Goal: Transaction & Acquisition: Purchase product/service

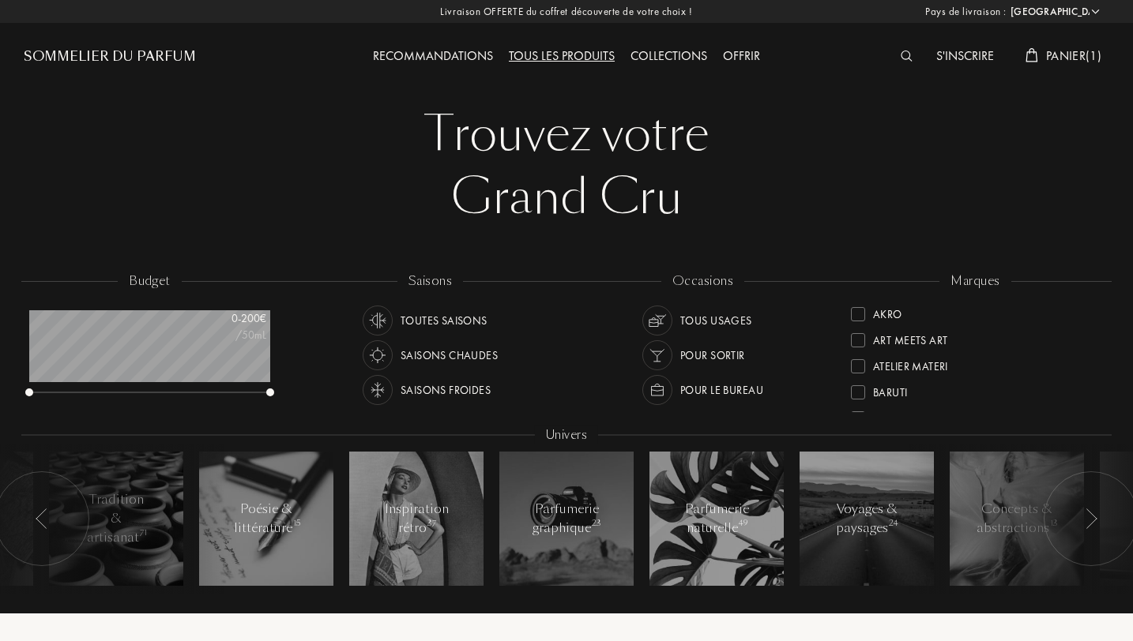
select select "FR"
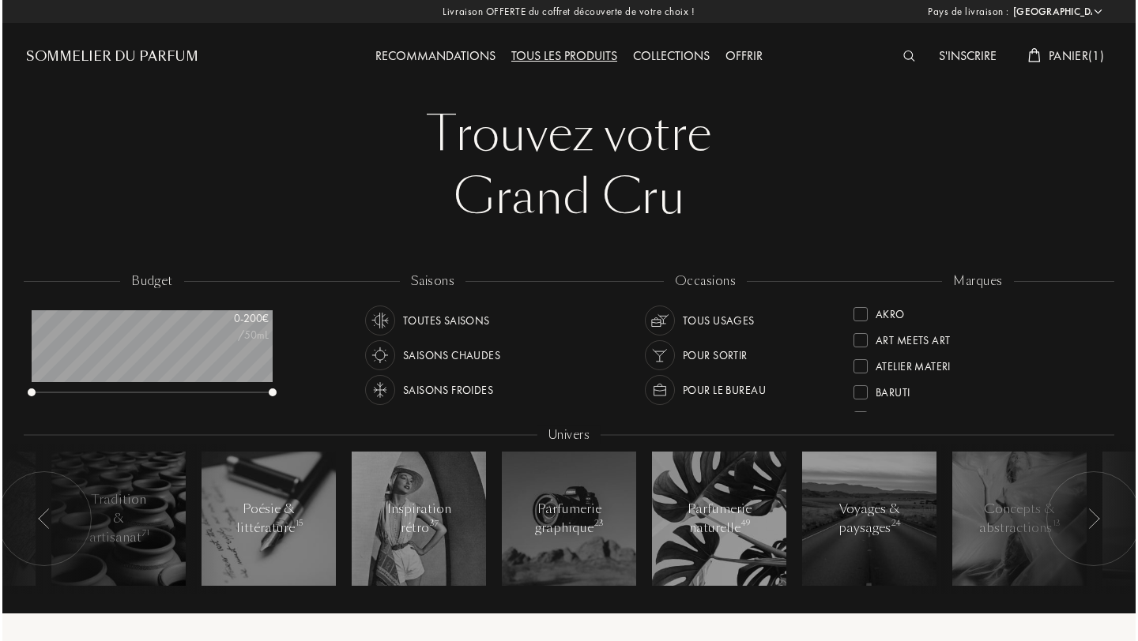
scroll to position [79, 241]
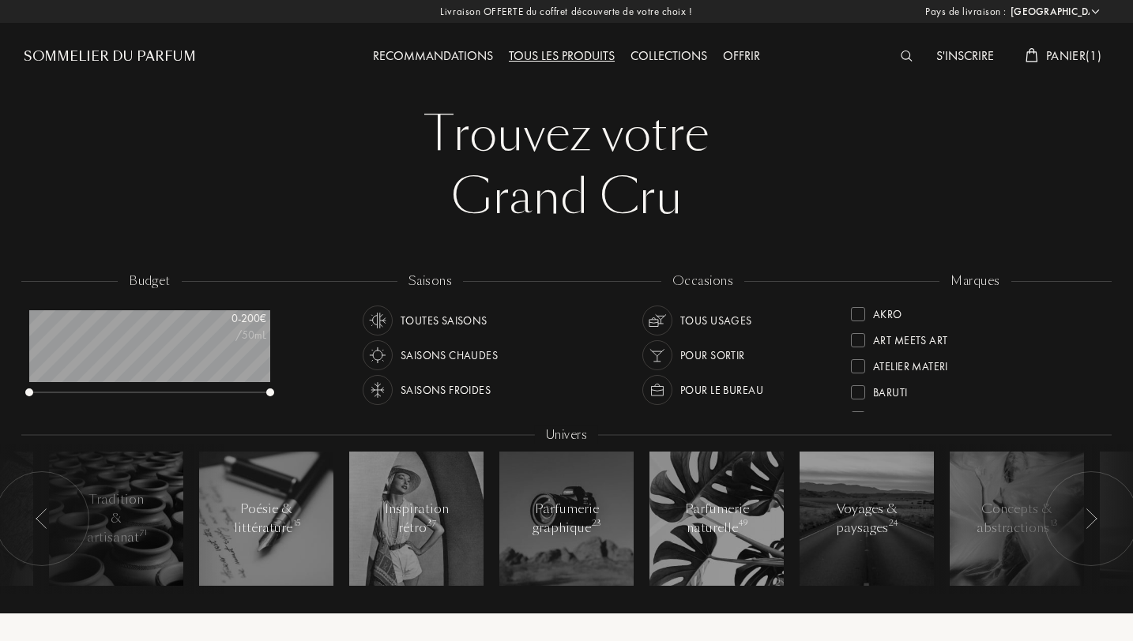
click at [1046, 55] on span "Panier ( 1 )" at bounding box center [1073, 55] width 55 height 17
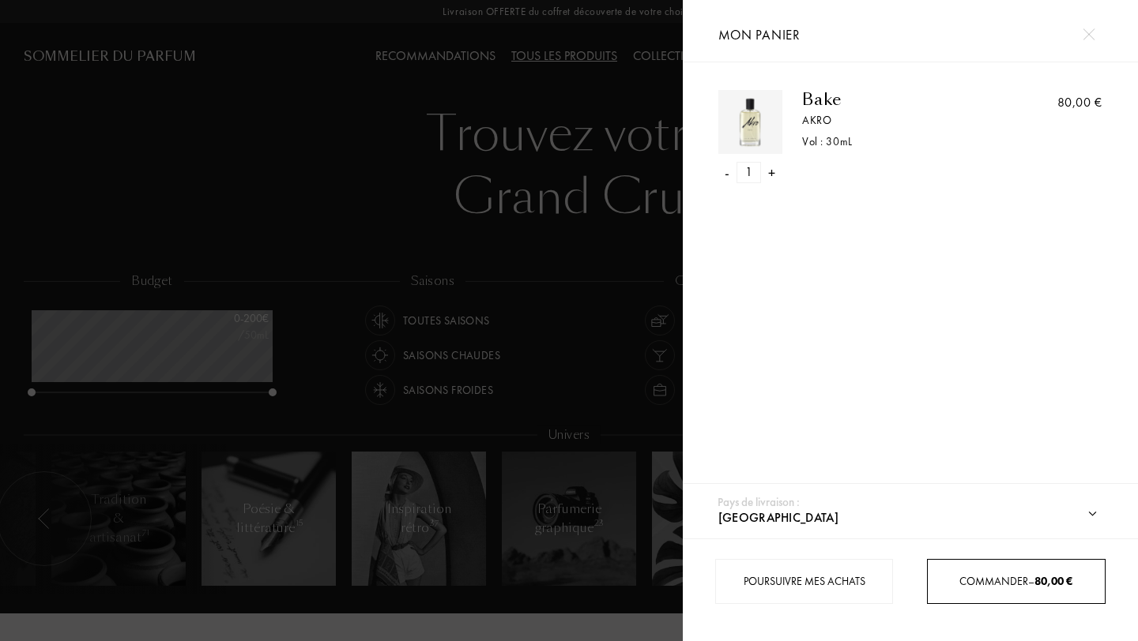
click at [1009, 589] on div "Commander – 80,00 €" at bounding box center [1015, 582] width 176 height 17
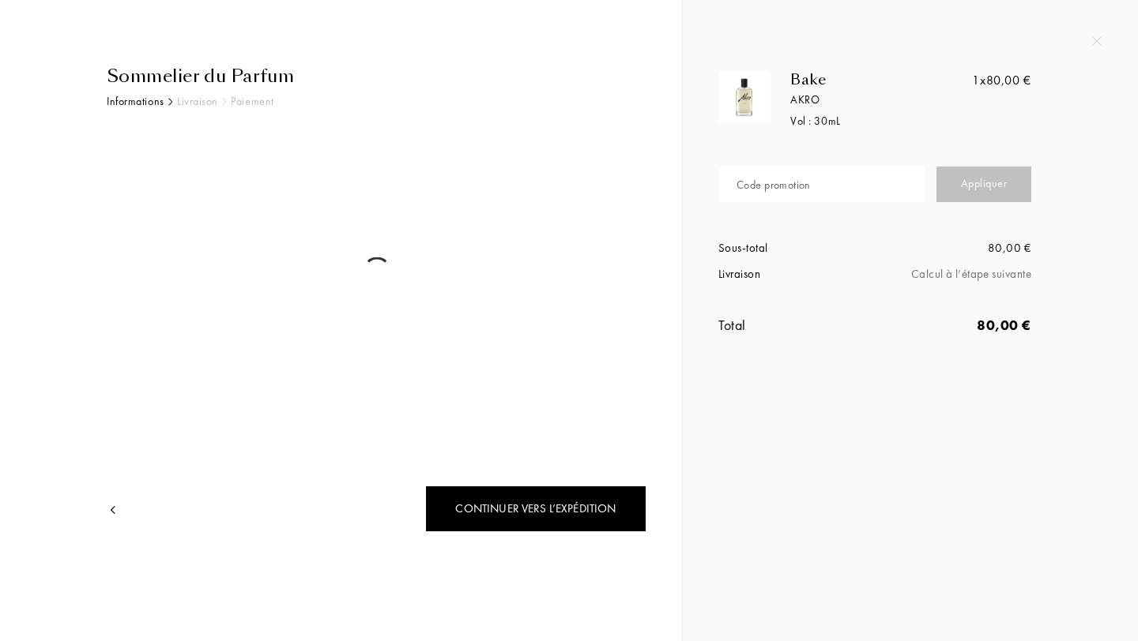
select select "FR"
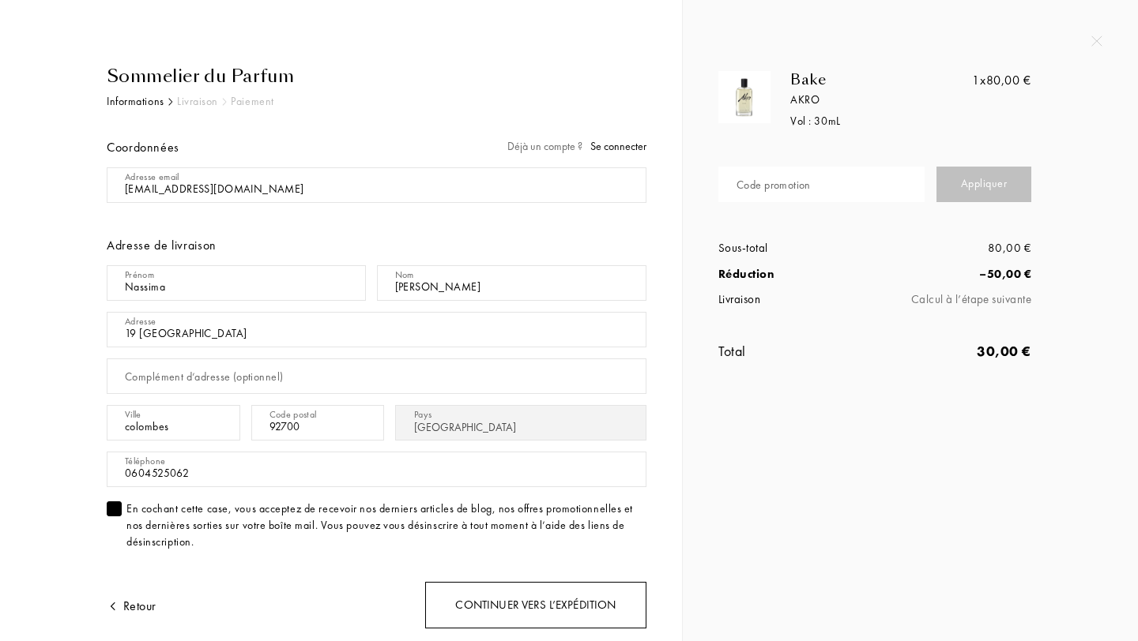
click at [549, 601] on div "Continuer vers l’expédition" at bounding box center [535, 605] width 221 height 47
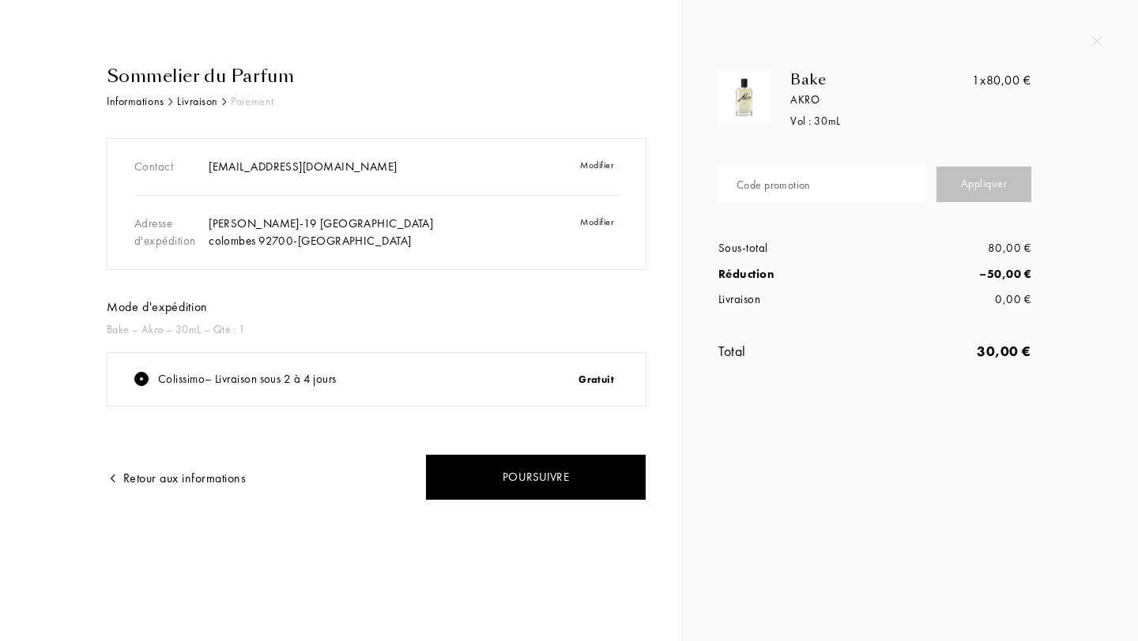
click at [1089, 98] on div "Bake Akro Vol : 30 mL 1x 80,00 € Code promotion Appliquer Sous-total 80,00 € Ré…" at bounding box center [904, 232] width 396 height 322
click at [692, 78] on div "Bake Akro Vol : 30 mL 1x 80,00 € Code promotion Appliquer Sous-total 80,00 € Ré…" at bounding box center [910, 196] width 455 height 393
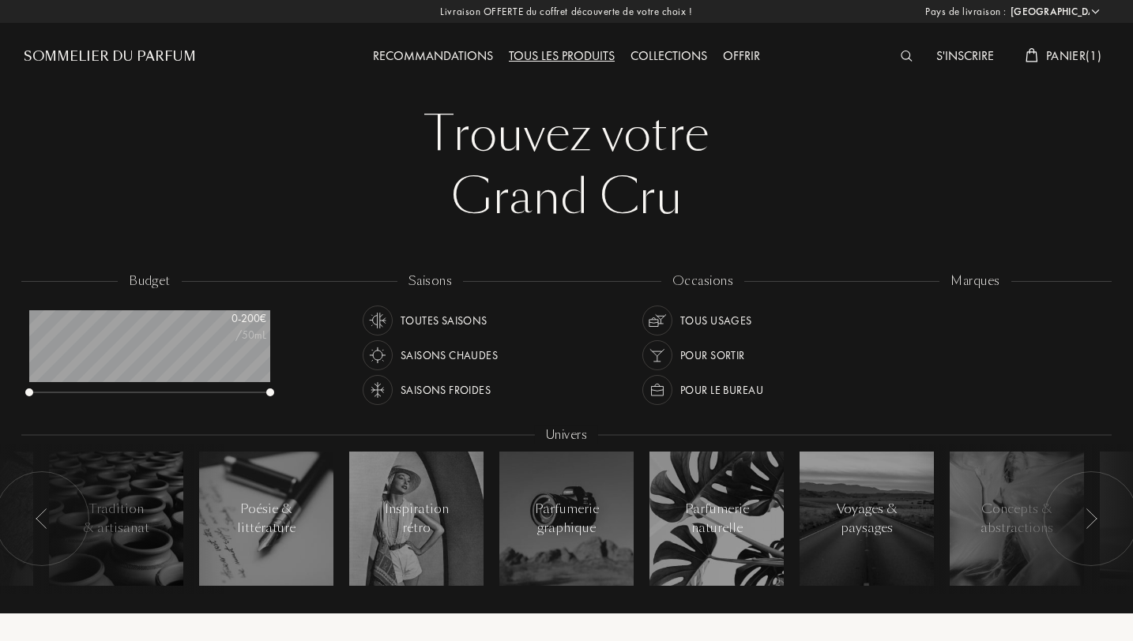
select select "FR"
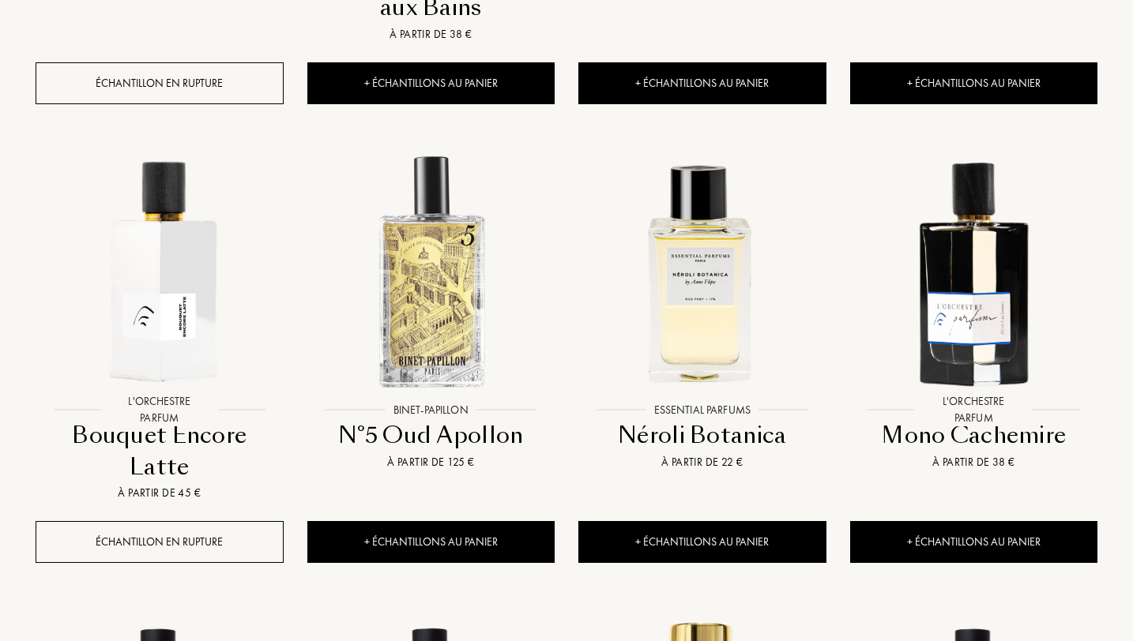
scroll to position [1074, 0]
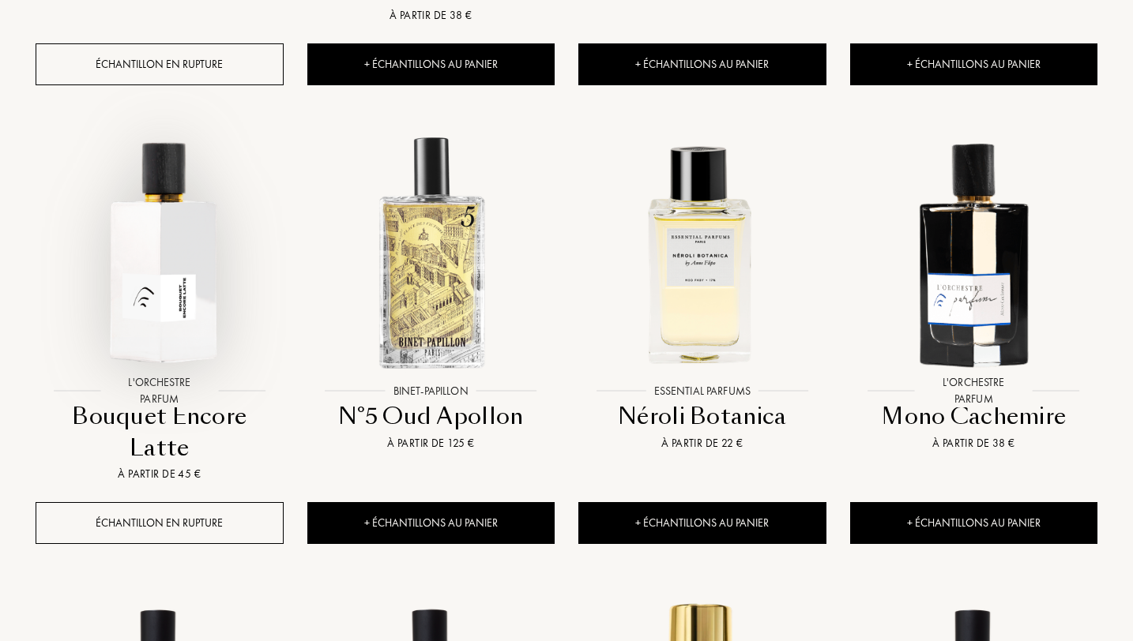
click at [196, 194] on img at bounding box center [159, 252] width 244 height 244
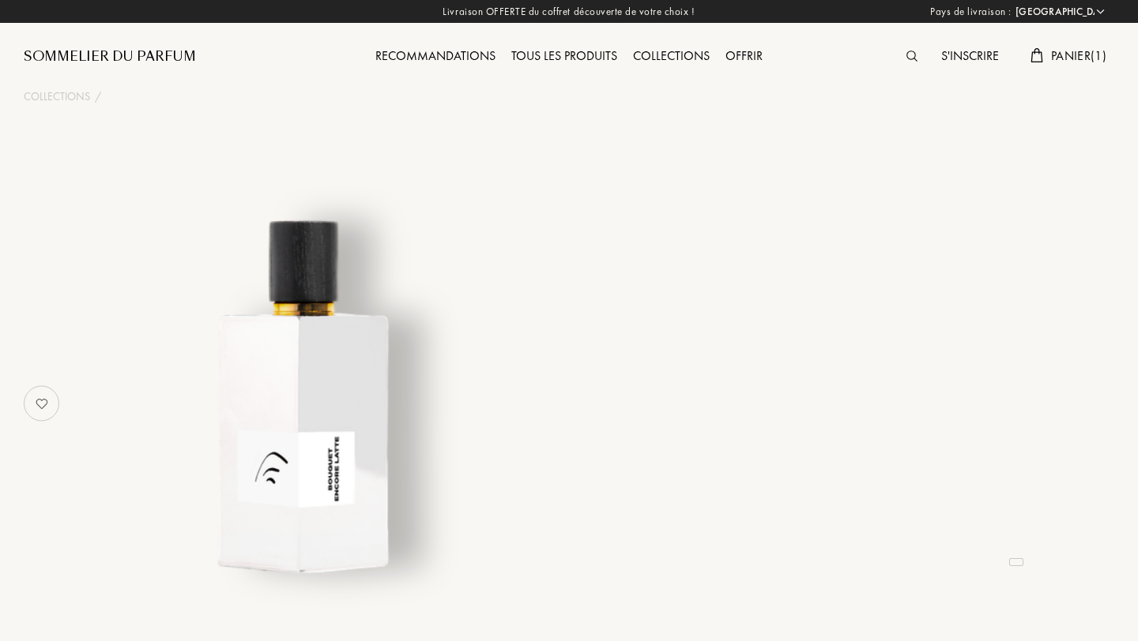
select select "FR"
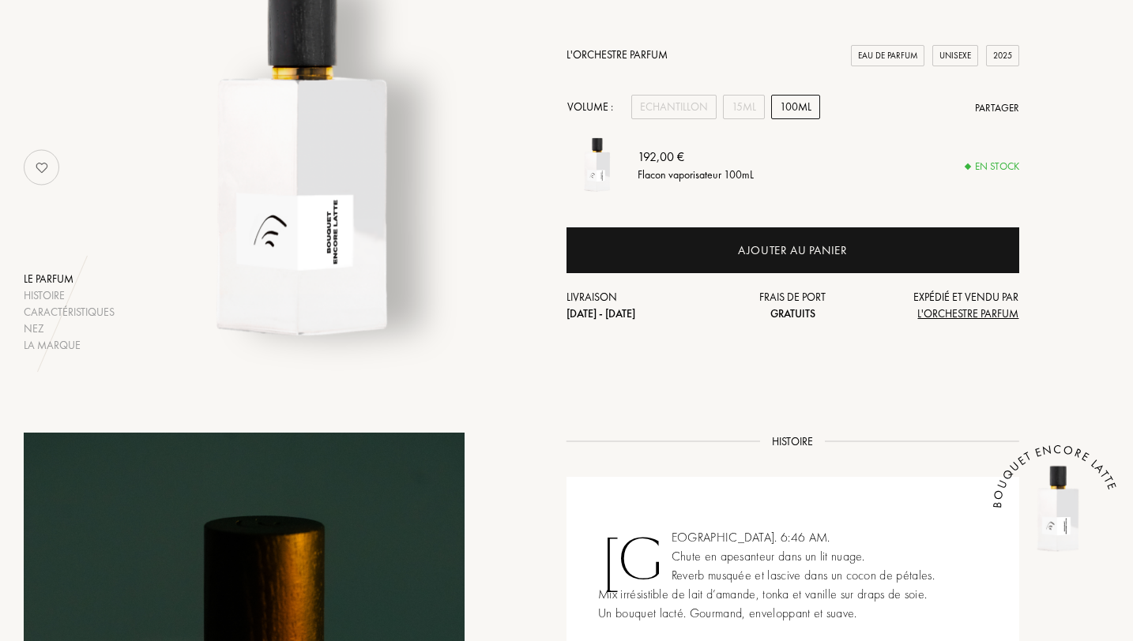
scroll to position [253, 0]
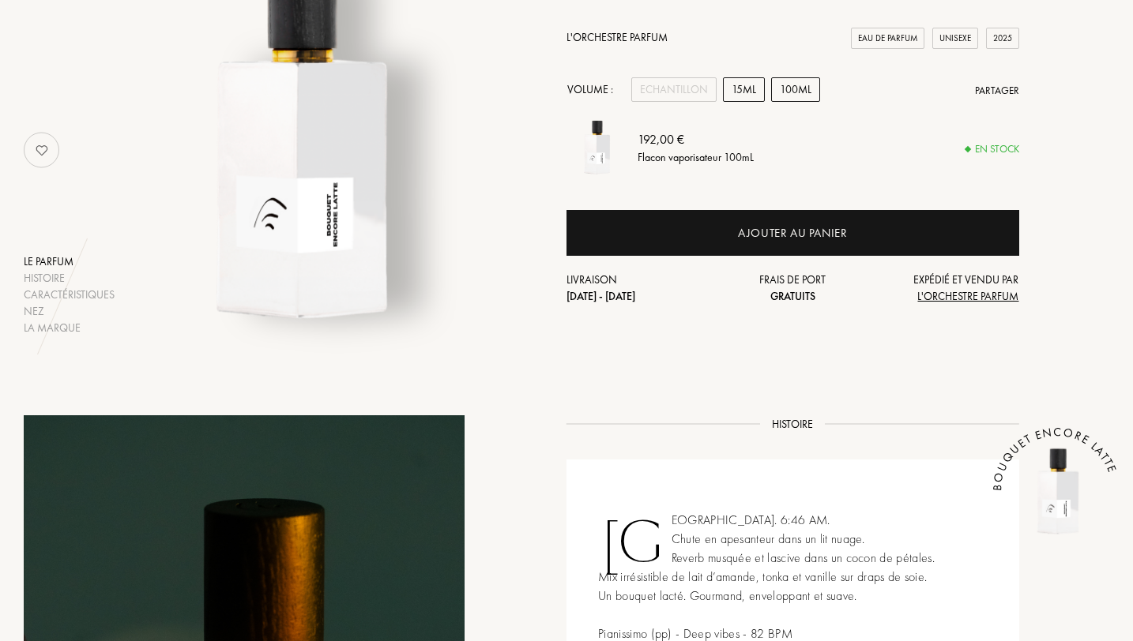
click at [737, 88] on div "15mL" at bounding box center [744, 89] width 42 height 24
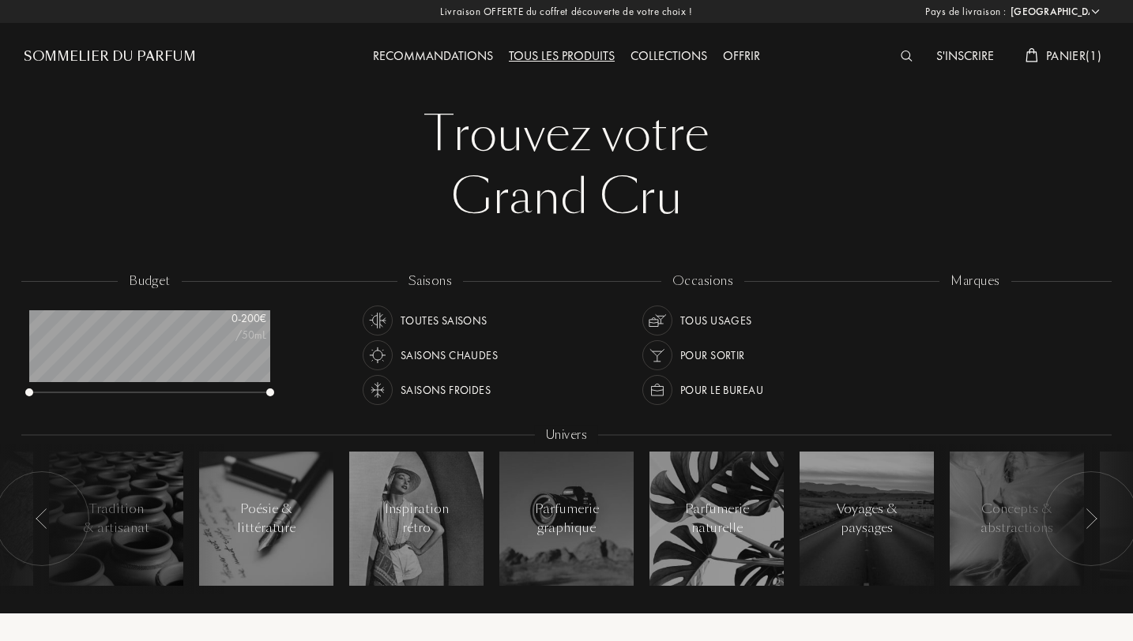
select select "FR"
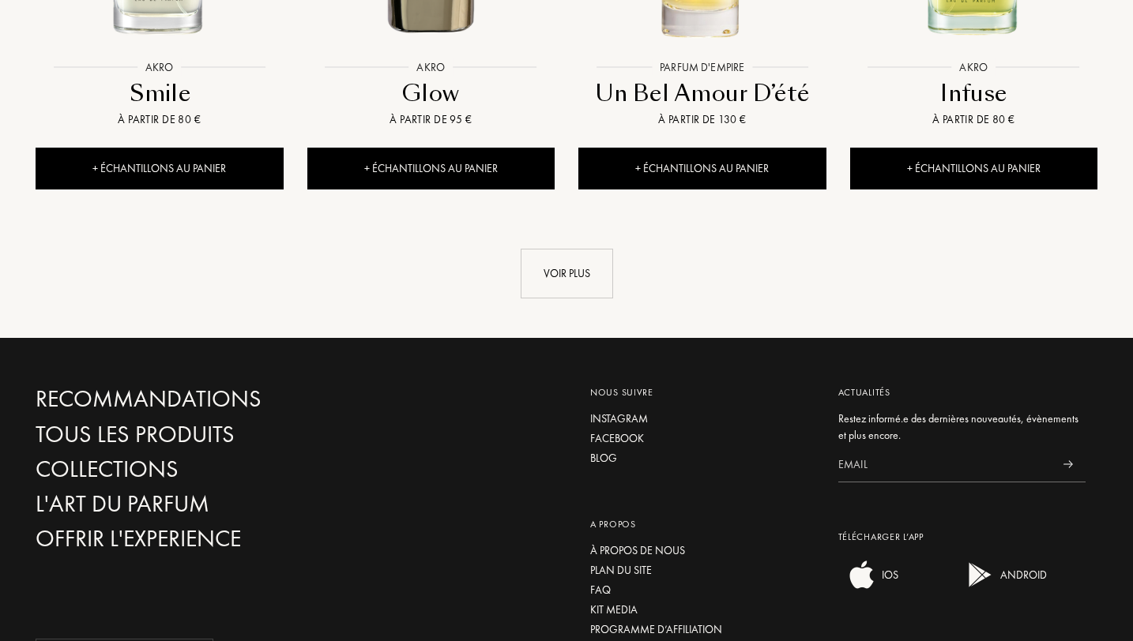
scroll to position [1864, 0]
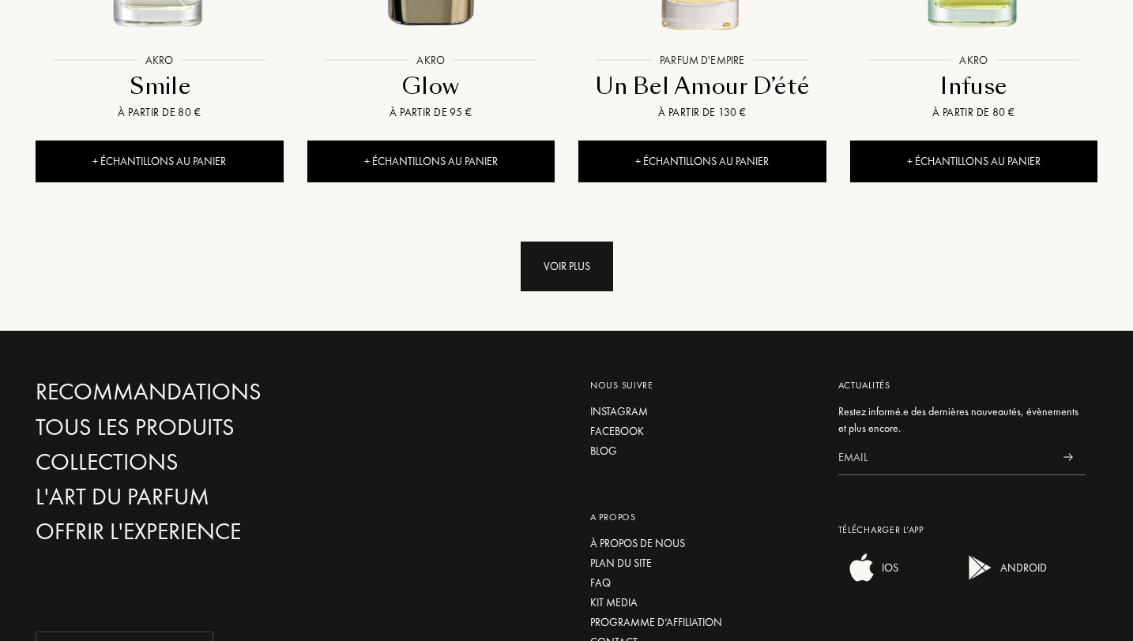
click at [580, 242] on div "Voir plus" at bounding box center [567, 267] width 92 height 50
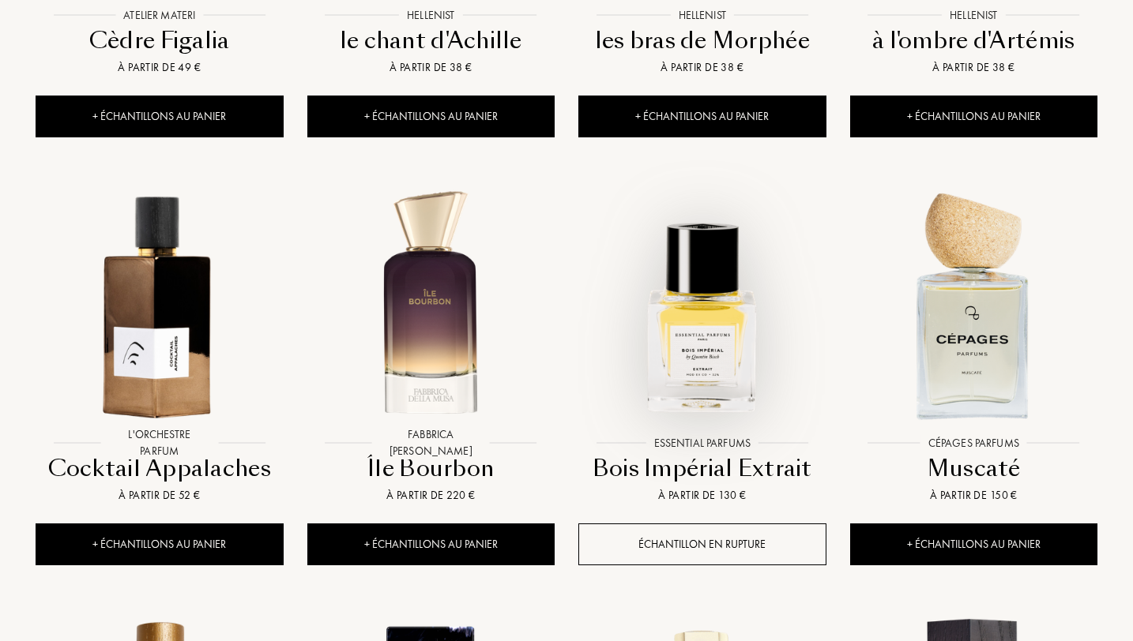
scroll to position [2370, 0]
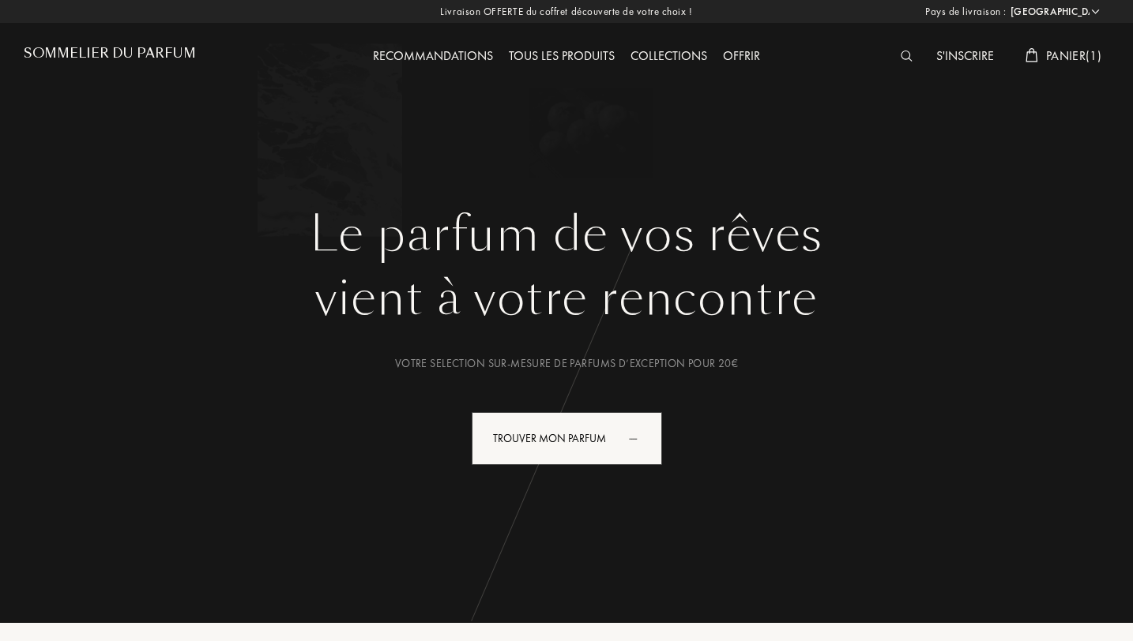
select select "FR"
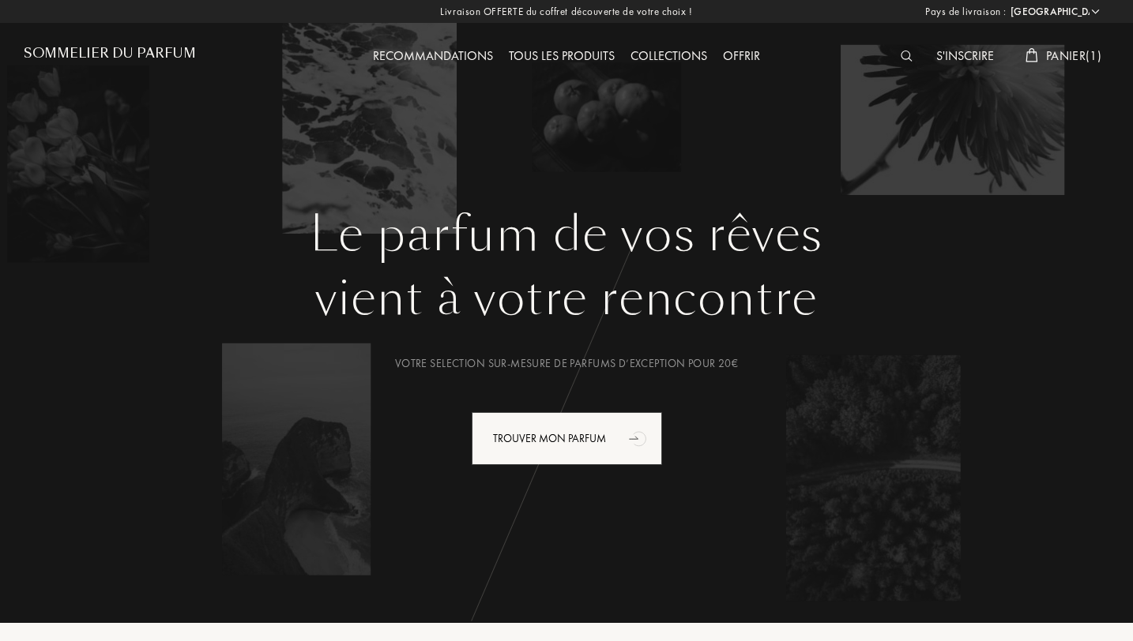
click at [1059, 57] on span "Panier ( 1 )" at bounding box center [1073, 55] width 55 height 17
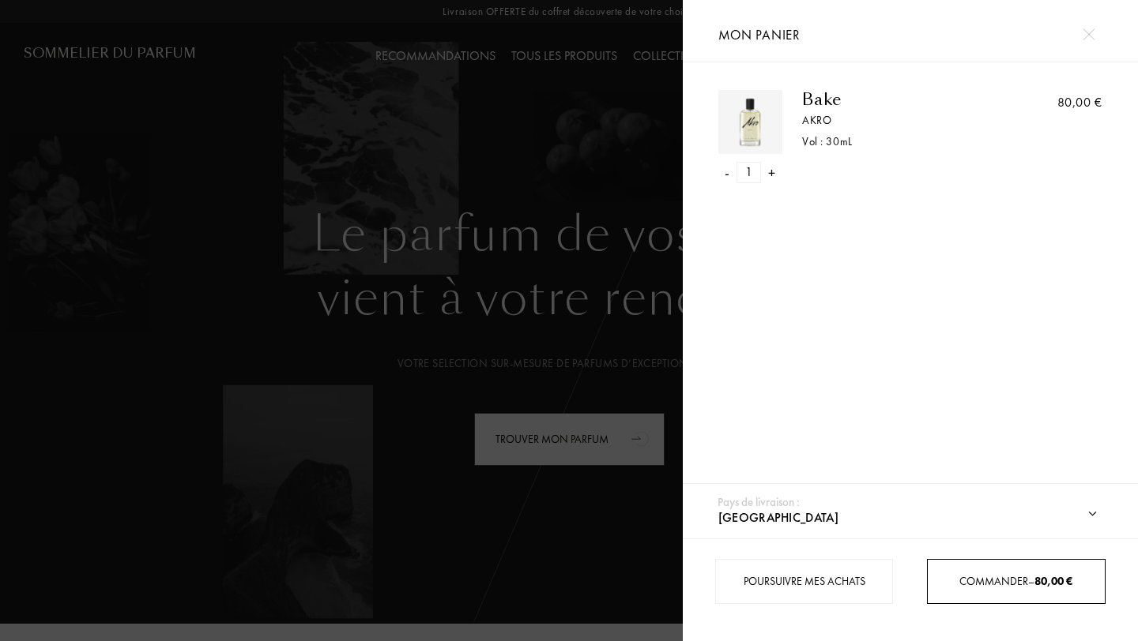
click at [1010, 571] on div "Commander – 80,00 €" at bounding box center [1016, 581] width 178 height 45
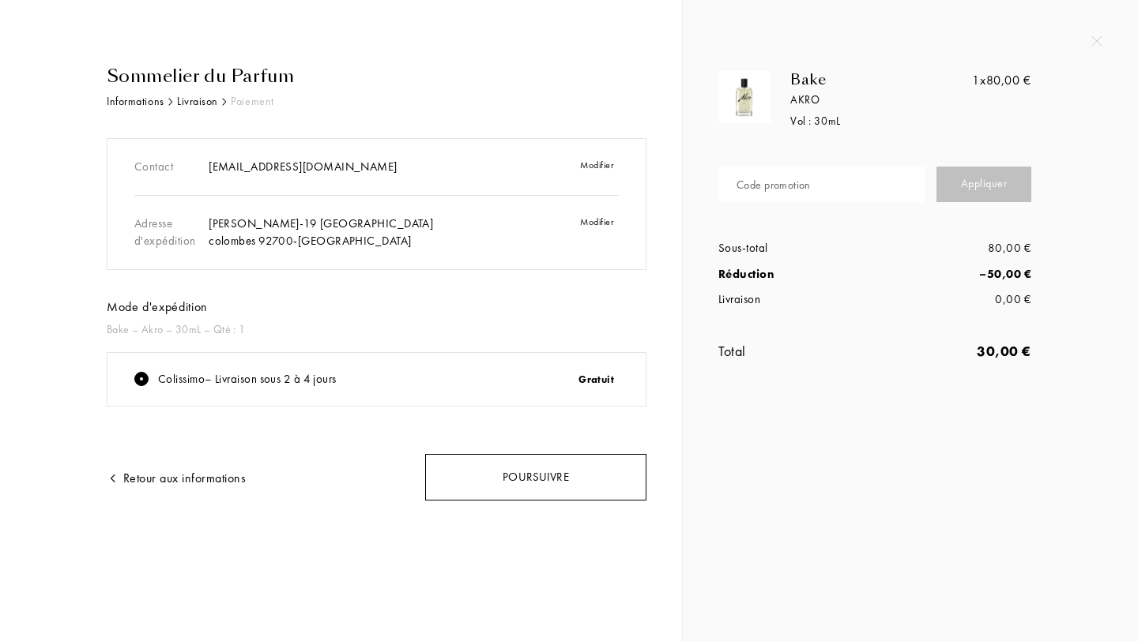
click at [567, 480] on div "Poursuivre" at bounding box center [535, 477] width 221 height 47
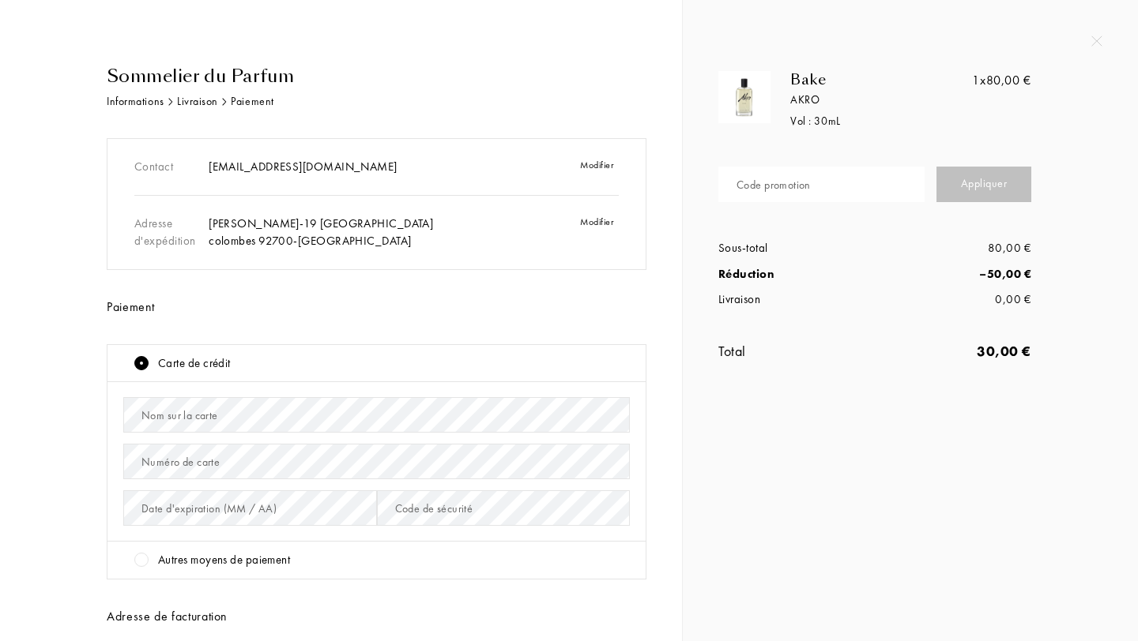
click at [550, 365] on div "Carte de crédit" at bounding box center [381, 364] width 495 height 18
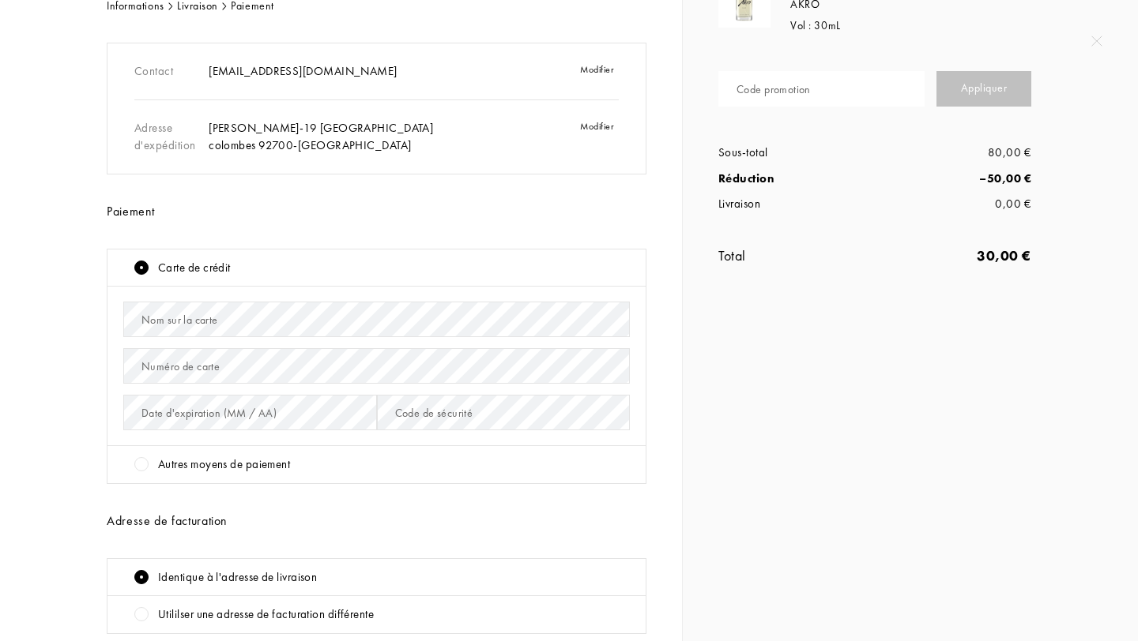
scroll to position [126, 0]
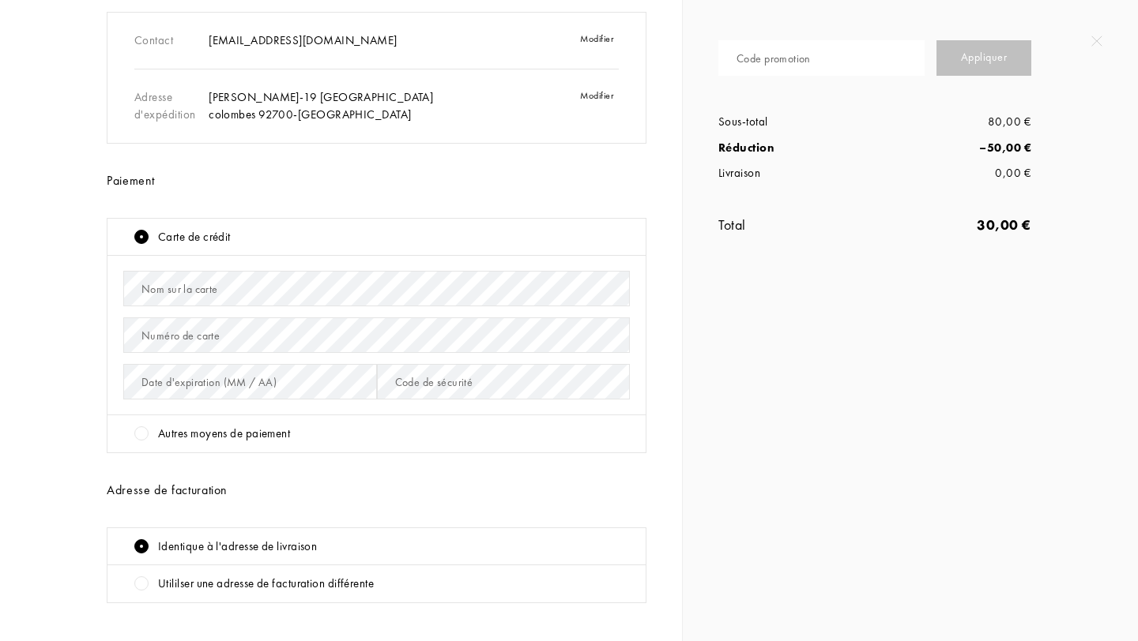
click at [145, 433] on div at bounding box center [141, 434] width 14 height 14
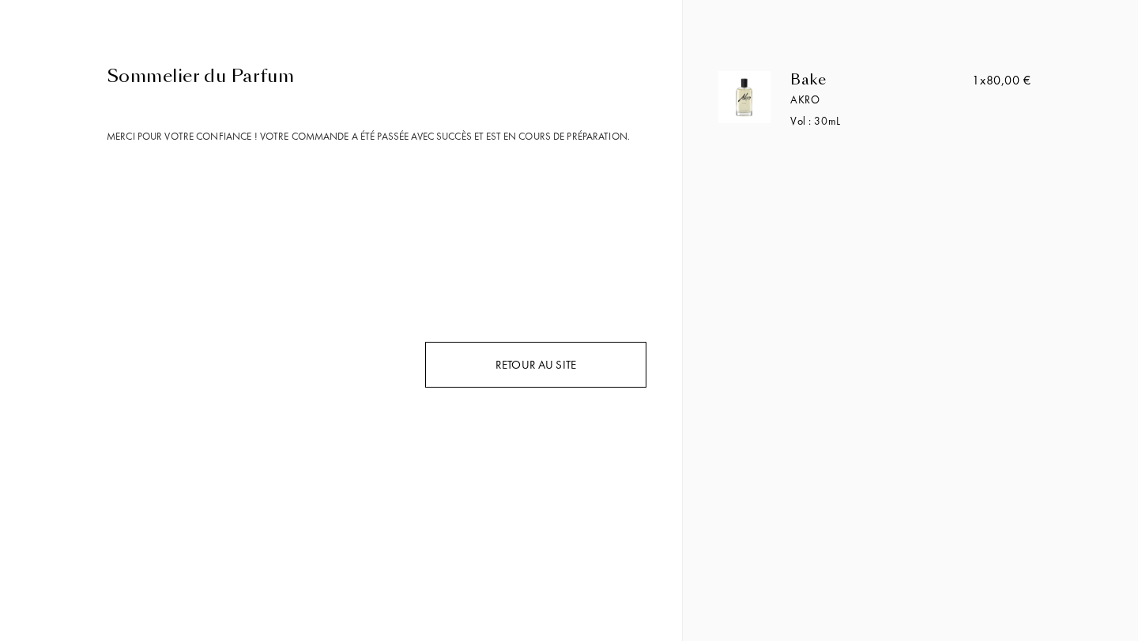
click at [555, 359] on div "Retour au site" at bounding box center [535, 365] width 221 height 47
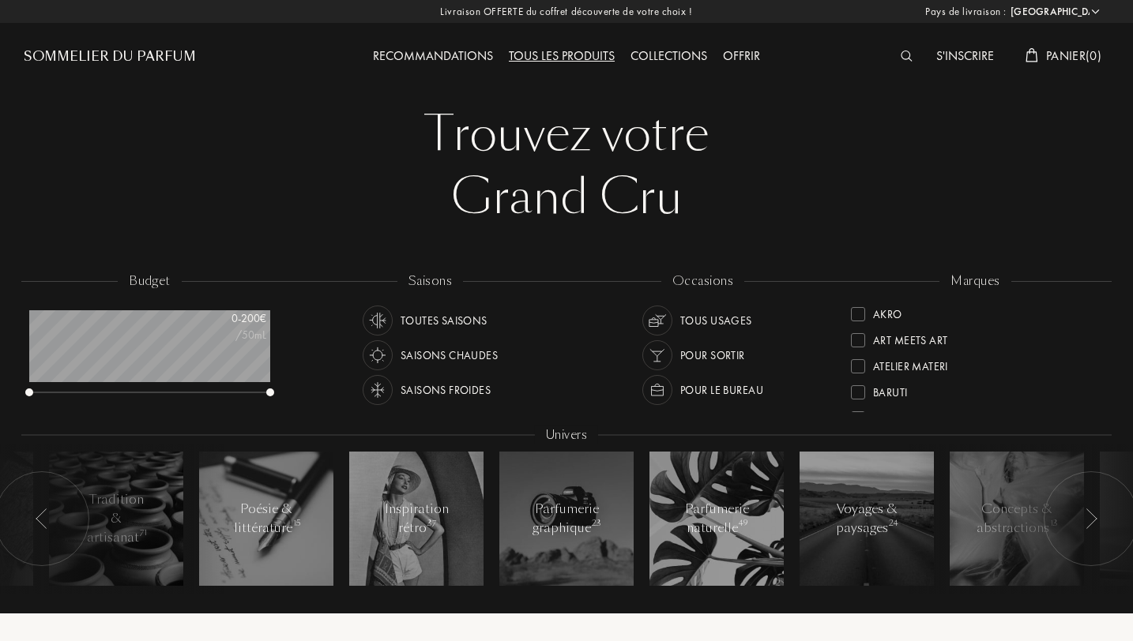
select select "FR"
